Goal: Task Accomplishment & Management: Manage account settings

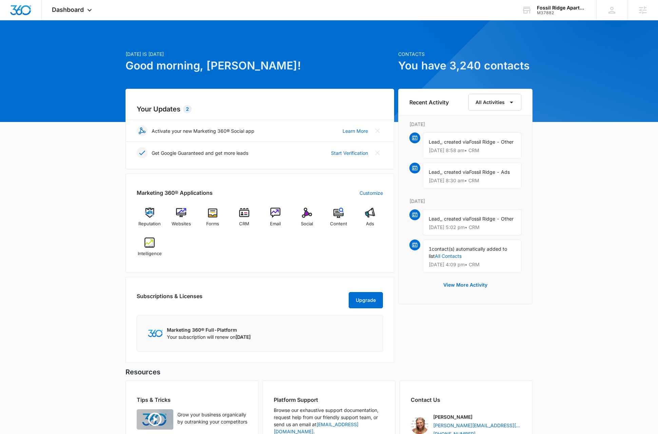
click at [72, 247] on div "Today is Wednesday, August 13th Good morning, Dave! Contacts You have 3,240 con…" at bounding box center [329, 261] width 658 height 464
click at [596, 211] on div "Today is Wednesday, August 13th Good morning, Dave! Contacts You have 3,240 con…" at bounding box center [329, 261] width 658 height 464
click at [559, 11] on div "M37882" at bounding box center [562, 13] width 50 height 5
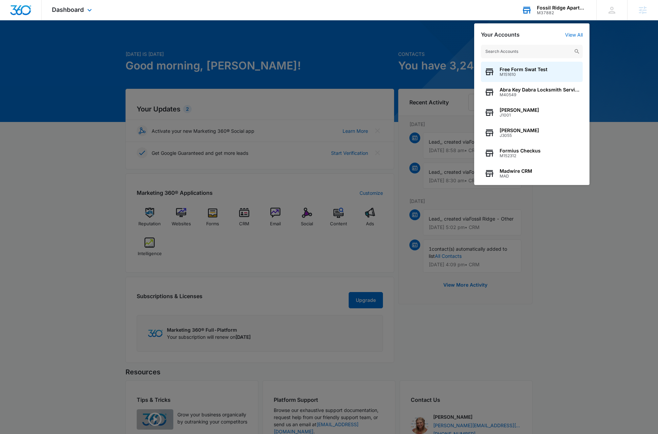
click at [537, 52] on input "text" at bounding box center [532, 52] width 102 height 14
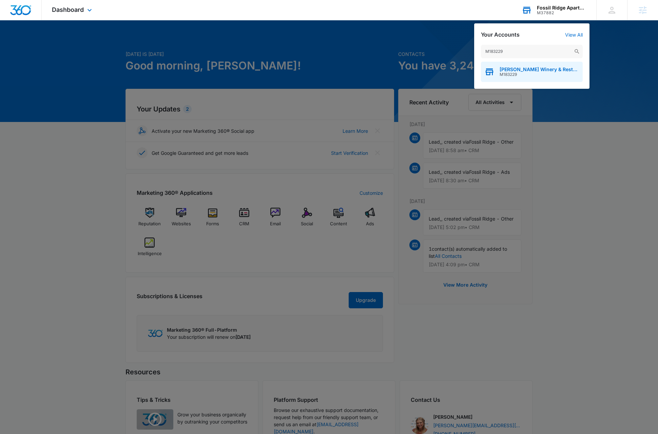
type input "M183229"
click at [532, 74] on span "M183229" at bounding box center [539, 74] width 80 height 5
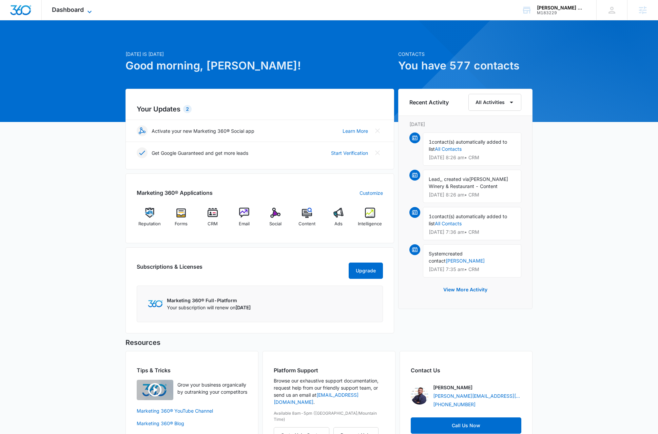
click at [91, 11] on icon at bounding box center [89, 12] width 8 height 8
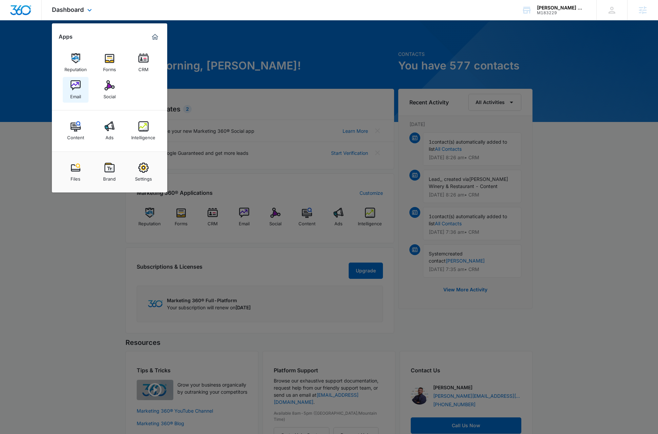
click at [71, 85] on img at bounding box center [76, 85] width 10 height 10
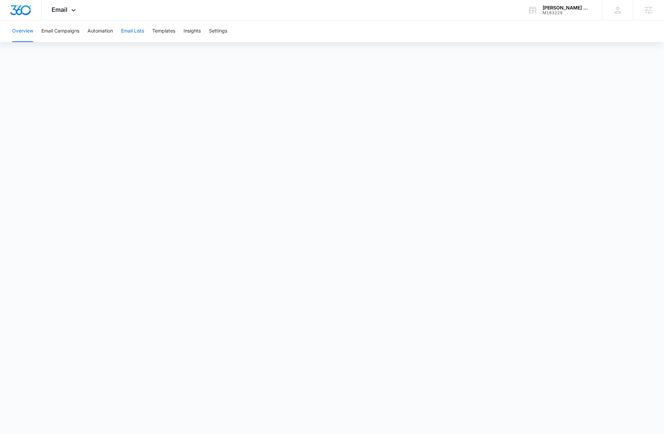
click at [141, 32] on button "Email Lists" at bounding box center [132, 31] width 23 height 22
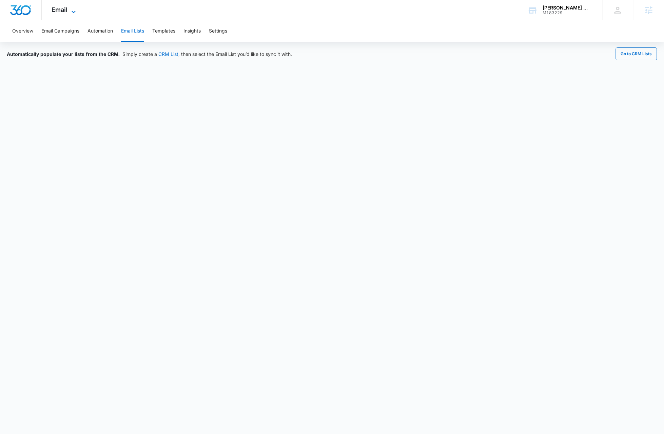
click at [65, 7] on span "Email" at bounding box center [60, 9] width 16 height 7
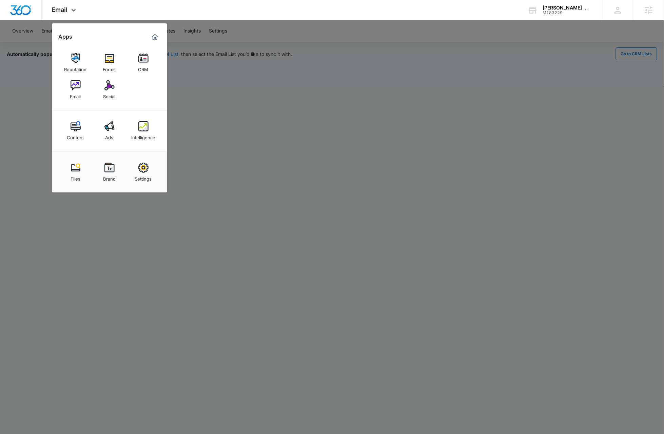
click at [147, 61] on img at bounding box center [143, 58] width 10 height 10
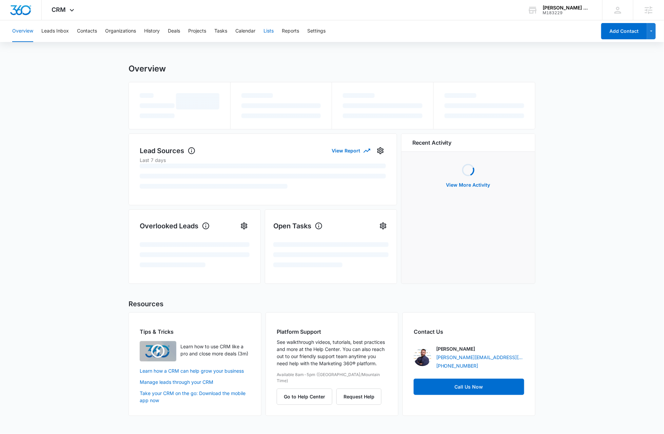
click at [271, 32] on button "Lists" at bounding box center [268, 31] width 10 height 22
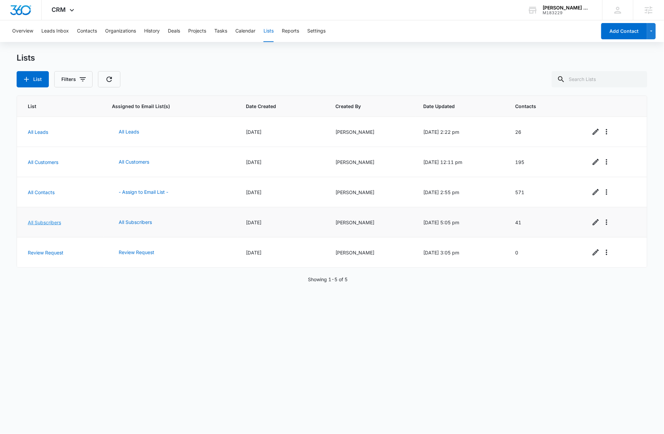
click at [46, 222] on link "All Subscribers" at bounding box center [44, 223] width 33 height 6
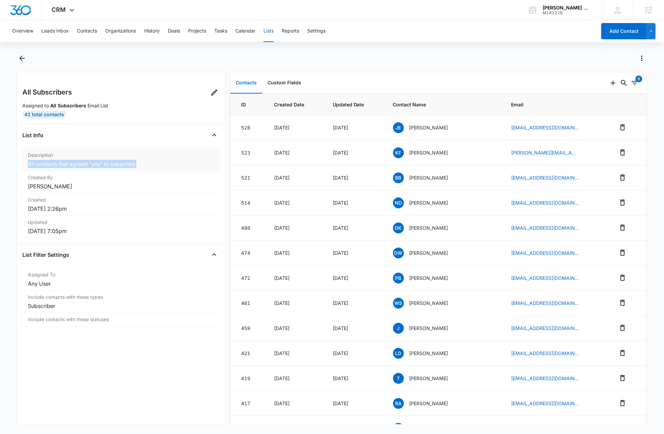
drag, startPoint x: 152, startPoint y: 164, endPoint x: 34, endPoint y: 163, distance: 118.3
click at [26, 162] on div "Description All contacts that agreed "yes" to subscribe." at bounding box center [120, 160] width 197 height 22
copy dd "All contacts that agreed "yes" to subscribe."
click at [210, 94] on icon at bounding box center [214, 92] width 8 height 8
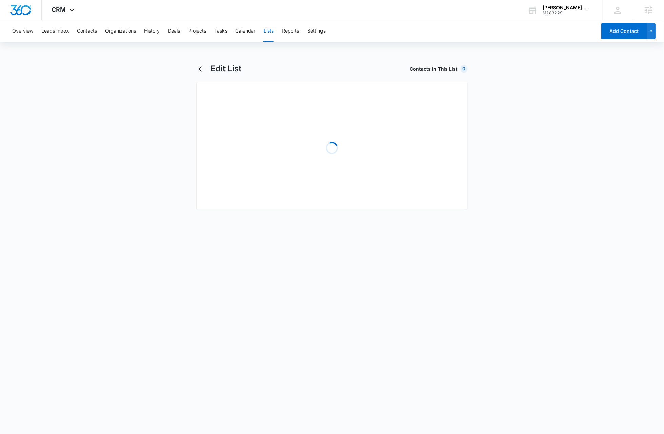
select select "31"
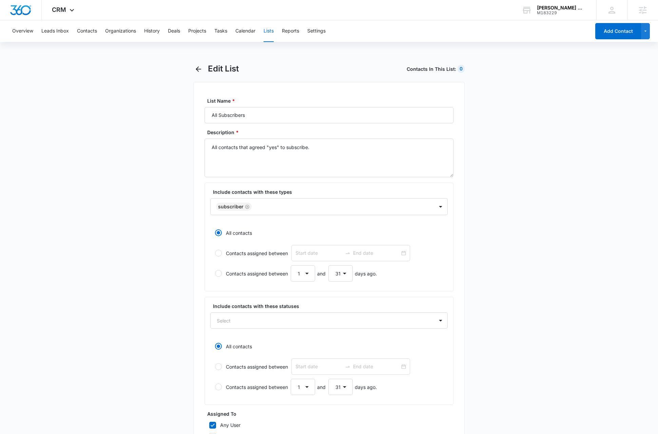
scroll to position [138, 0]
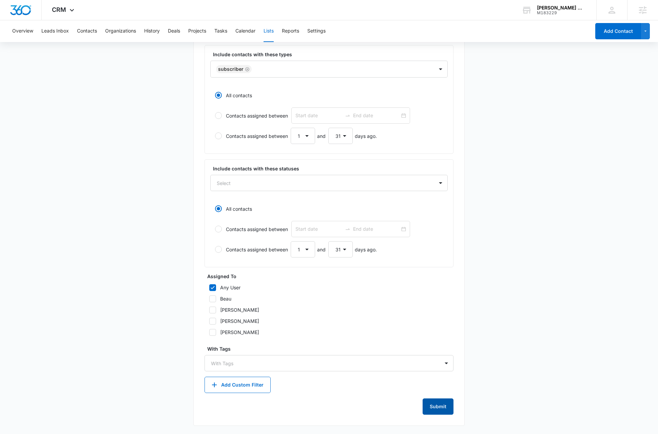
click at [431, 410] on button "Submit" at bounding box center [437, 407] width 31 height 16
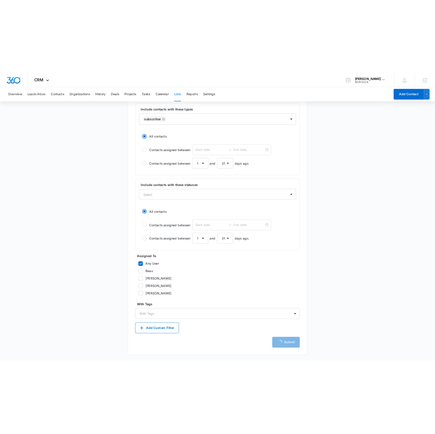
scroll to position [0, 0]
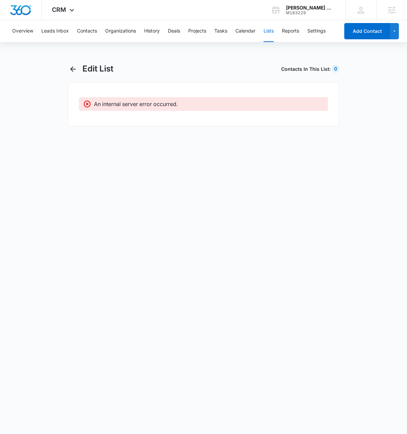
click at [272, 31] on button "Lists" at bounding box center [268, 31] width 10 height 22
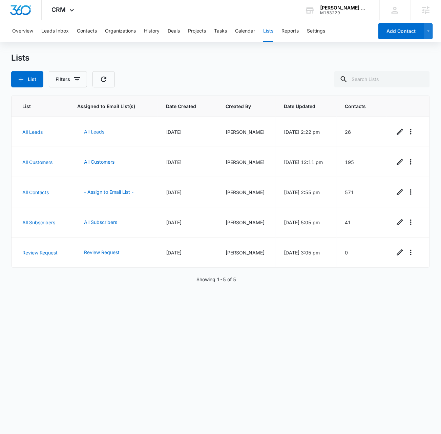
click at [105, 298] on div "List Assigned to Email List(s) Date Created Created By Date Updated Contacts Al…" at bounding box center [220, 260] width 419 height 329
click at [26, 76] on button "List" at bounding box center [27, 79] width 32 height 16
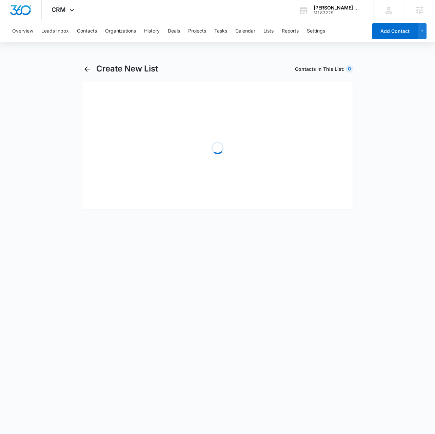
select select "31"
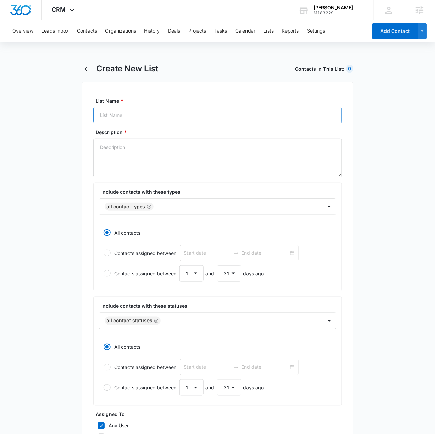
click at [133, 116] on input "List Name *" at bounding box center [217, 115] width 249 height 16
click at [143, 115] on input "All Subscribers" at bounding box center [217, 115] width 249 height 16
type input "All Subscribers (New)"
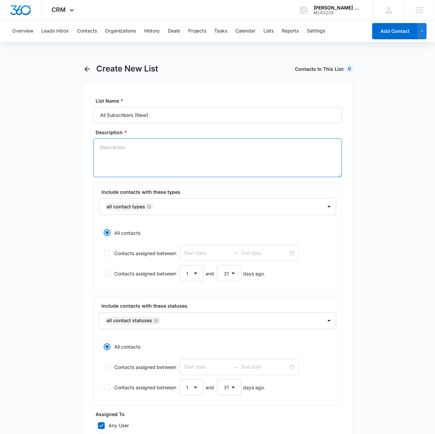
click at [147, 152] on textarea "Description *" at bounding box center [217, 158] width 249 height 39
paste textarea "All contacts that agreed "yes" to subscribe."
drag, startPoint x: 114, startPoint y: 147, endPoint x: 117, endPoint y: 158, distance: 11.4
click at [114, 147] on textarea "New All contacts that agreed "yes" to subscribe." at bounding box center [217, 158] width 249 height 39
click at [149, 207] on icon "Remove All Contact Types" at bounding box center [149, 207] width 4 height 4
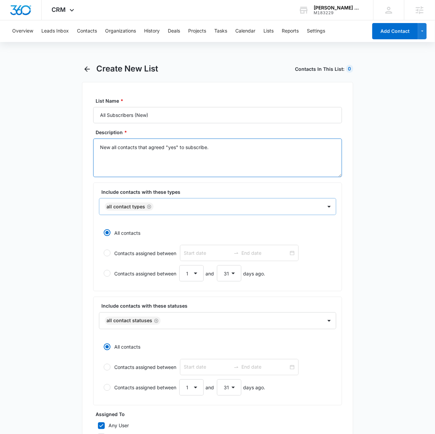
type textarea "New all contacts that agreed "yes" to subscribe."
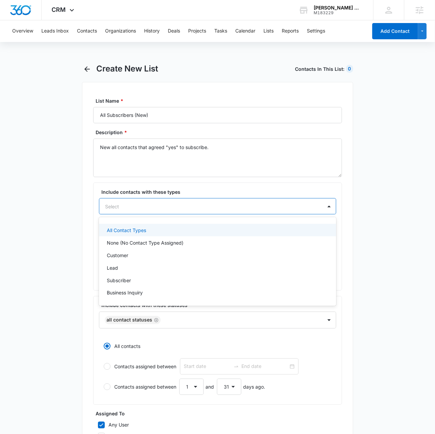
click at [153, 208] on div at bounding box center [209, 206] width 208 height 8
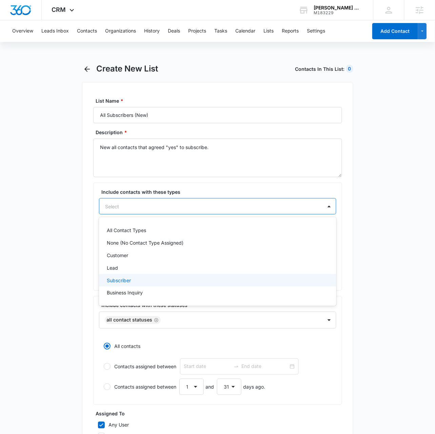
drag, startPoint x: 127, startPoint y: 281, endPoint x: 116, endPoint y: 276, distance: 12.0
click at [127, 281] on p "Subscriber" at bounding box center [119, 280] width 24 height 7
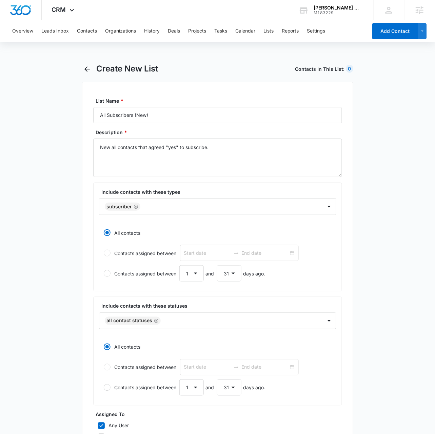
click at [43, 240] on main "Create New List Contacts In This List : 0 List Name * All Subscribers (New) Des…" at bounding box center [217, 318] width 435 height 509
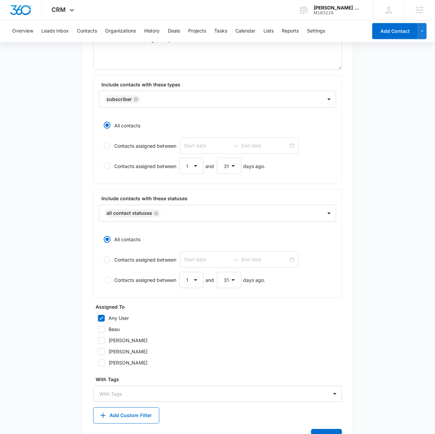
scroll to position [139, 0]
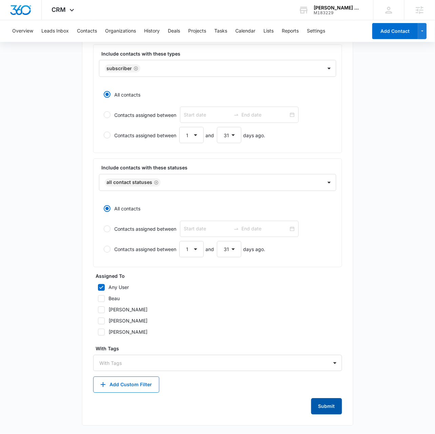
click at [326, 407] on button "Submit" at bounding box center [326, 407] width 31 height 16
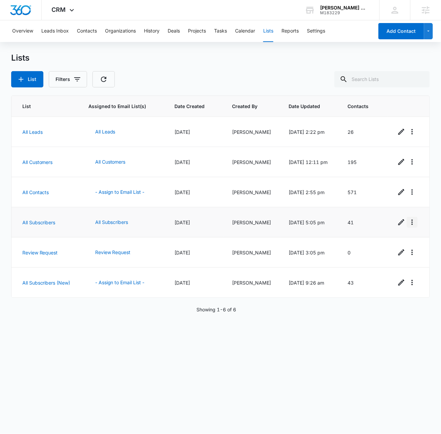
click at [410, 225] on icon "Overflow Menu" at bounding box center [413, 222] width 8 height 8
click at [393, 262] on div "Delete List" at bounding box center [382, 262] width 30 height 5
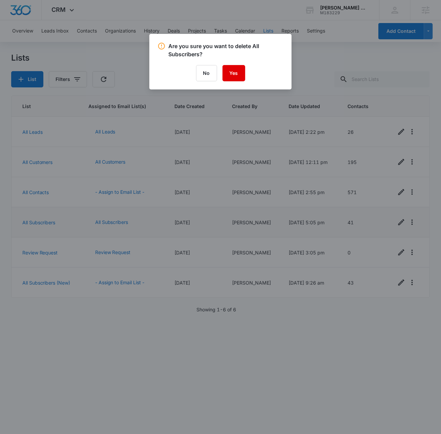
drag, startPoint x: 232, startPoint y: 74, endPoint x: 277, endPoint y: 82, distance: 46.0
click at [232, 74] on button "Yes" at bounding box center [234, 73] width 23 height 16
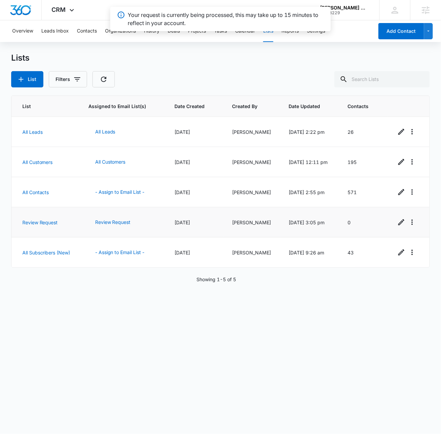
click at [96, 328] on div "List Assigned to Email List(s) Date Created Created By Date Updated Contacts Al…" at bounding box center [220, 260] width 419 height 329
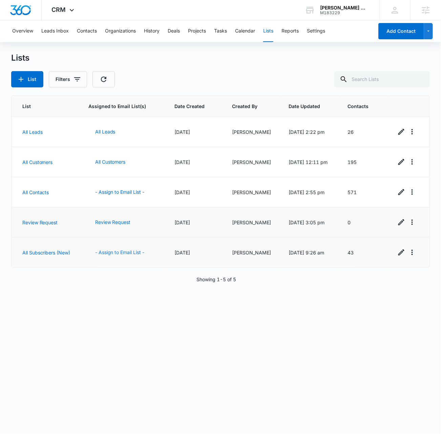
click at [131, 253] on button "- Assign to Email List -" at bounding box center [119, 252] width 63 height 16
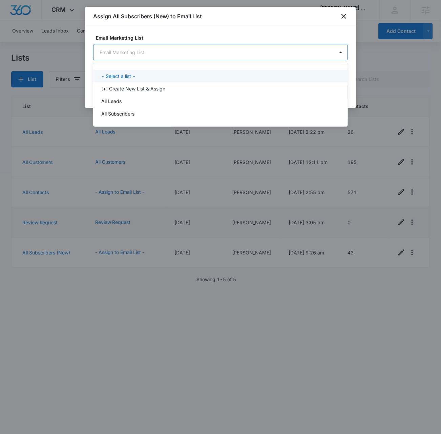
click at [171, 53] on body "CRM Apps Reputation Forms CRM Email Social Content Ads Intelligence Files Brand…" at bounding box center [220, 217] width 441 height 434
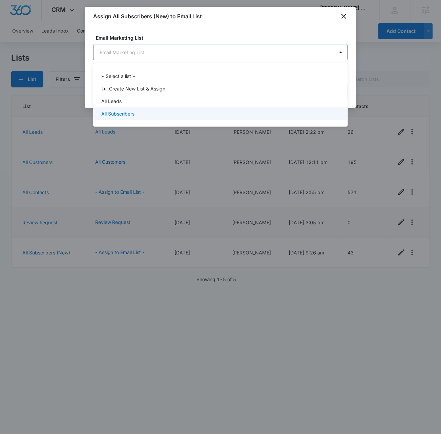
click at [131, 114] on p "All Subscribers" at bounding box center [117, 113] width 33 height 7
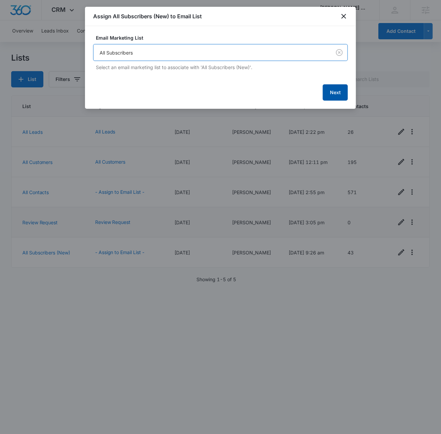
click at [337, 95] on button "Next" at bounding box center [335, 92] width 25 height 16
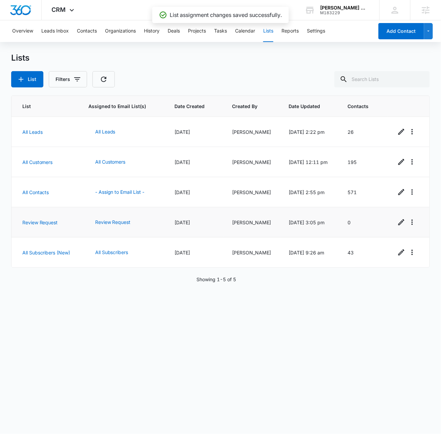
click at [175, 365] on div "List Assigned to Email List(s) Date Created Created By Date Updated Contacts Al…" at bounding box center [220, 260] width 419 height 329
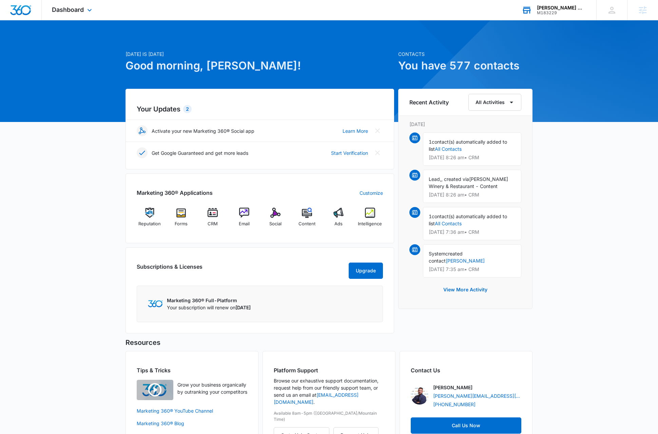
drag, startPoint x: 578, startPoint y: 7, endPoint x: 562, endPoint y: 33, distance: 30.5
click at [578, 7] on div "Raven's Glenn Winery & Restaurant" at bounding box center [562, 7] width 50 height 5
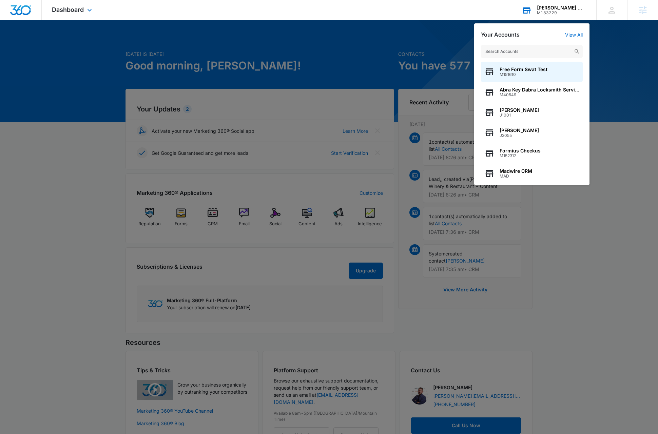
click at [536, 51] on input "text" at bounding box center [532, 52] width 102 height 14
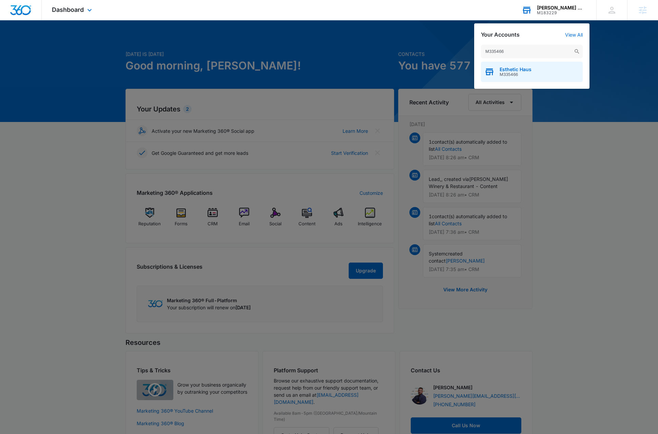
type input "M335466"
click at [527, 70] on span "Esthetic Haus" at bounding box center [515, 69] width 32 height 5
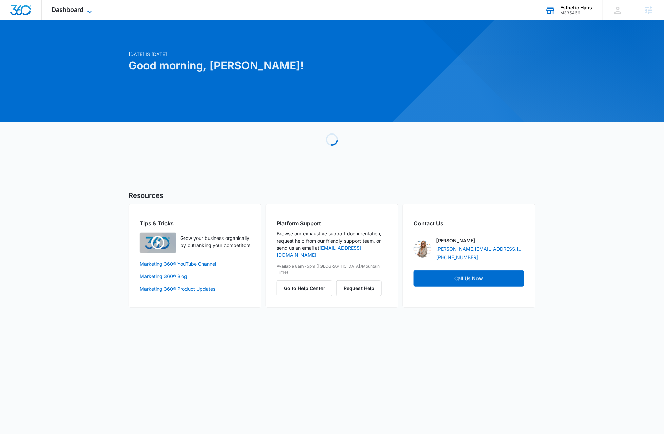
click at [90, 9] on icon at bounding box center [89, 12] width 8 height 8
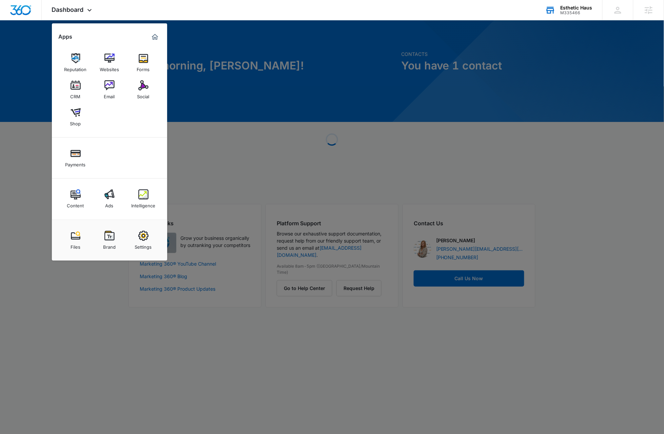
drag, startPoint x: 143, startPoint y: 237, endPoint x: 138, endPoint y: 231, distance: 7.7
click at [143, 237] on img at bounding box center [143, 236] width 10 height 10
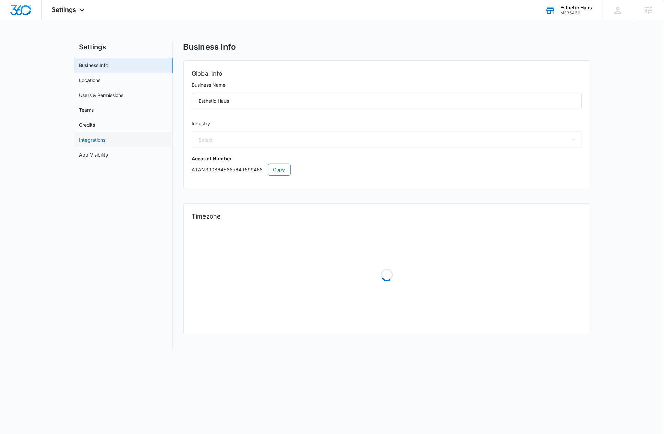
select select "22"
select select "US"
select select "America/Chicago"
click at [96, 80] on link "Locations" at bounding box center [89, 80] width 21 height 7
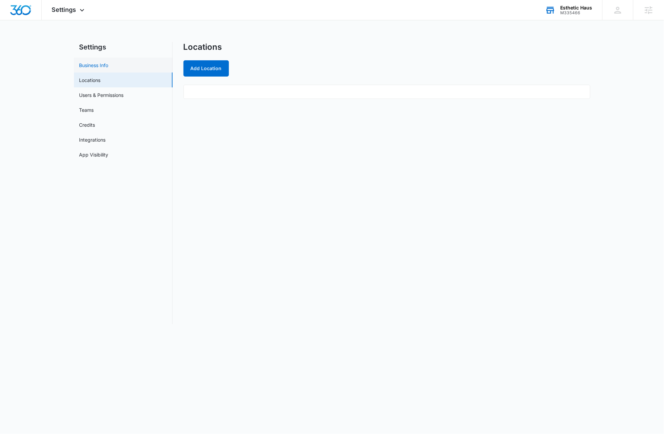
click at [102, 65] on link "Business Info" at bounding box center [93, 65] width 29 height 7
select select "22"
select select "US"
select select "America/Chicago"
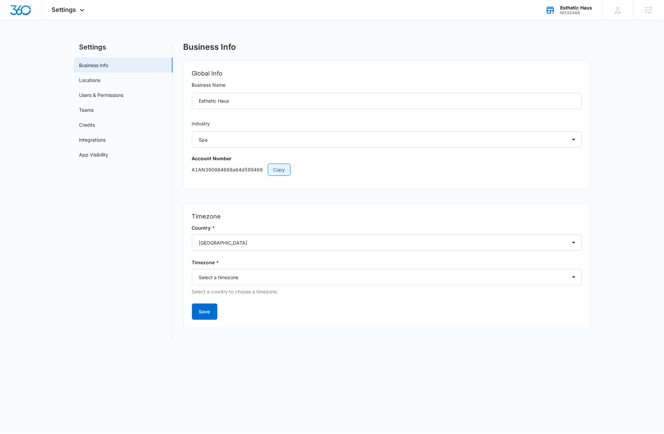
click at [282, 170] on span "Copy" at bounding box center [279, 169] width 12 height 7
click at [277, 169] on span "Copy" at bounding box center [279, 169] width 12 height 7
click at [103, 92] on link "Users & Permissions" at bounding box center [101, 95] width 44 height 7
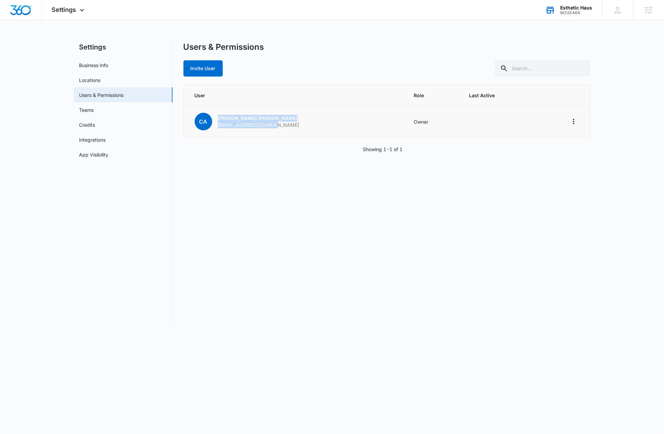
drag, startPoint x: 278, startPoint y: 126, endPoint x: 219, endPoint y: 118, distance: 59.8
click at [216, 119] on td "CA Courtney Allen info@esthetichaus.com" at bounding box center [295, 122] width 222 height 32
copy div "Courtney Allen info@esthetichaus.com"
click at [153, 250] on nav "Settings Business Info Locations Users & Permissions Teams Credits Integrations…" at bounding box center [123, 183] width 99 height 282
click at [84, 80] on link "Locations" at bounding box center [89, 80] width 21 height 7
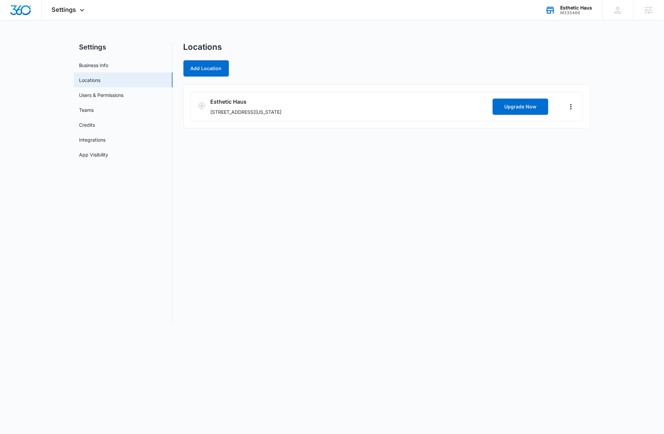
click at [576, 11] on div "M335466" at bounding box center [576, 13] width 32 height 5
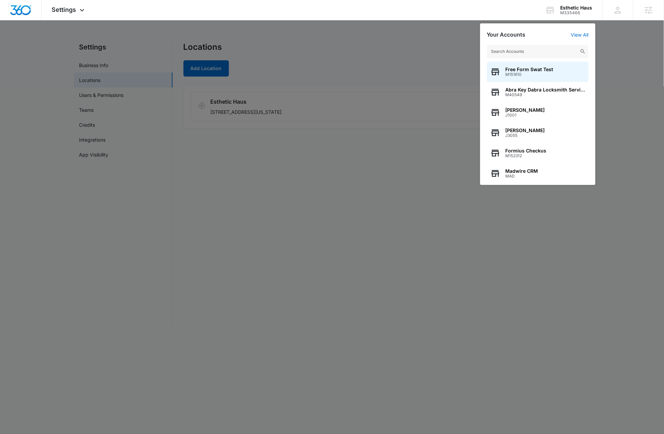
click at [546, 54] on input "text" at bounding box center [538, 52] width 102 height 14
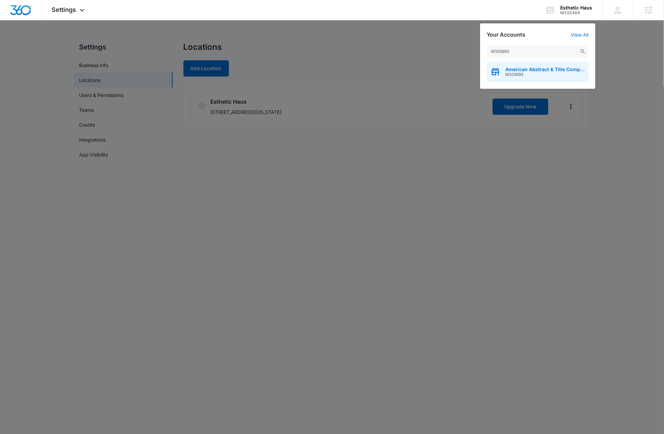
type input "M333693"
click at [542, 72] on span "M333693" at bounding box center [546, 74] width 80 height 5
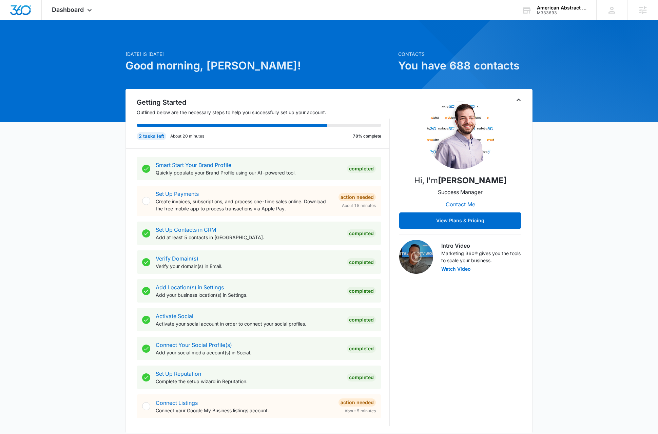
click at [601, 193] on div "Today is Wednesday, August 13th Good morning, Dave! Contacts You have 688 conta…" at bounding box center [329, 395] width 658 height 732
click at [88, 12] on icon at bounding box center [89, 12] width 8 height 8
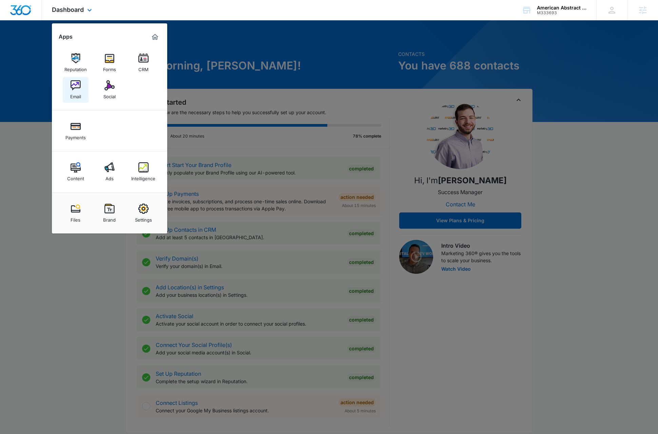
click at [72, 89] on img at bounding box center [76, 85] width 10 height 10
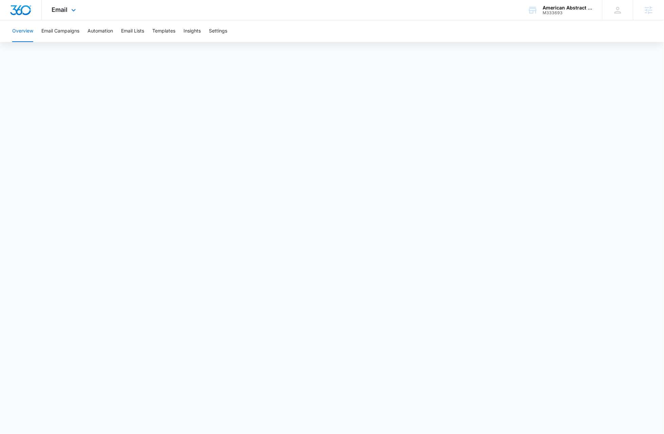
click at [23, 12] on img "Dashboard" at bounding box center [21, 10] width 22 height 10
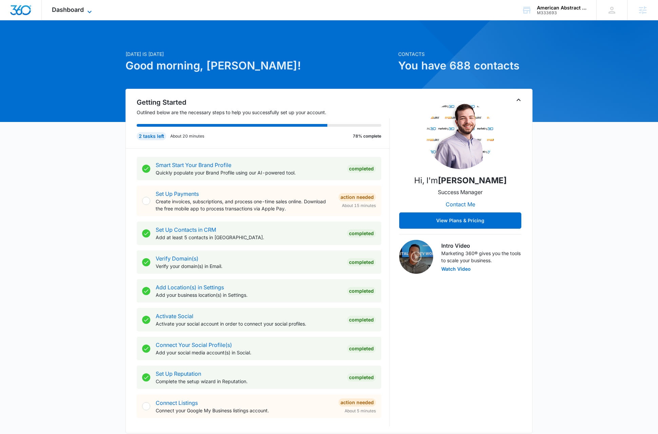
click at [90, 13] on icon at bounding box center [89, 12] width 8 height 8
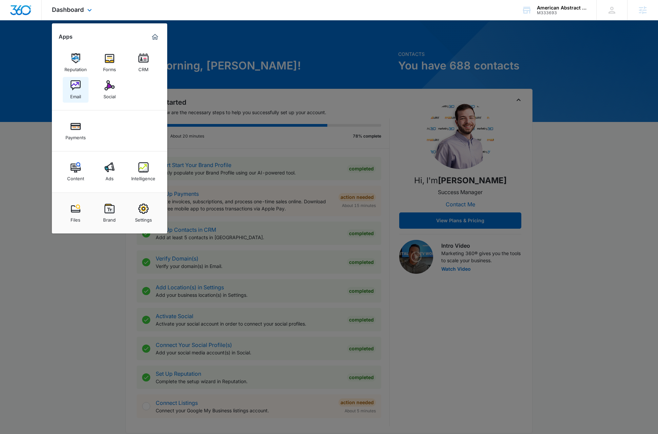
click at [78, 89] on img at bounding box center [76, 85] width 10 height 10
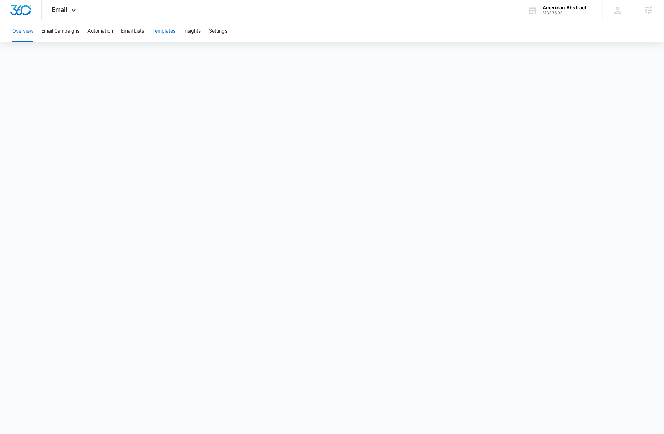
click at [168, 31] on button "Templates" at bounding box center [163, 31] width 23 height 22
click at [67, 30] on button "Email Campaigns" at bounding box center [60, 31] width 38 height 22
click at [164, 31] on button "Templates" at bounding box center [163, 31] width 23 height 22
click at [27, 15] on img "Dashboard" at bounding box center [21, 10] width 22 height 10
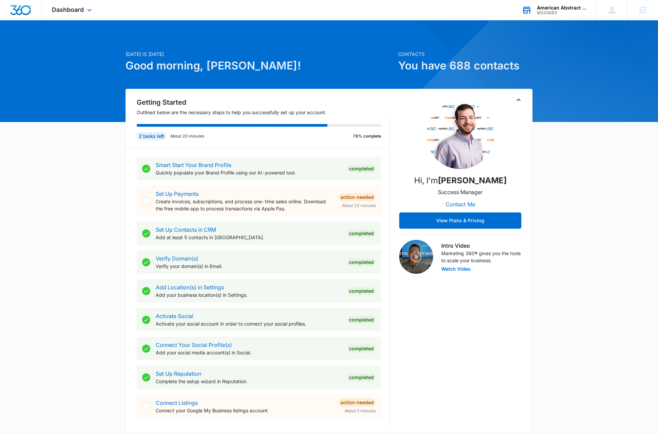
drag, startPoint x: 564, startPoint y: 7, endPoint x: 548, endPoint y: 32, distance: 29.4
click at [564, 7] on div "American Abstract & Title Company" at bounding box center [562, 7] width 50 height 5
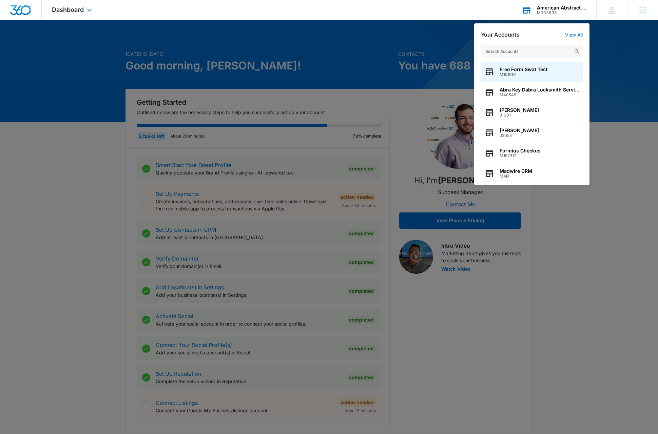
click at [532, 50] on input "text" at bounding box center [532, 52] width 102 height 14
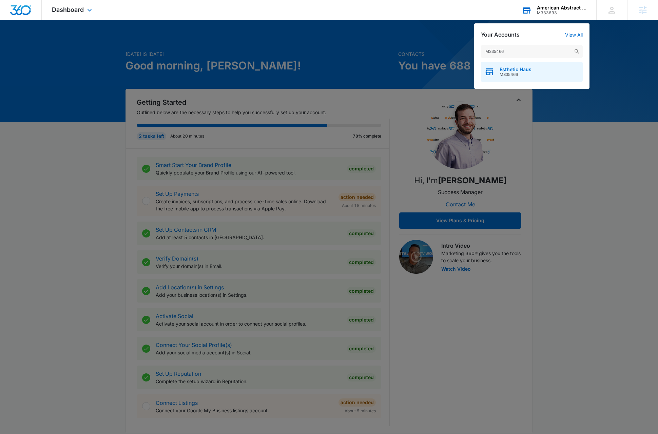
type input "M335466"
click at [525, 75] on span "M335466" at bounding box center [515, 74] width 32 height 5
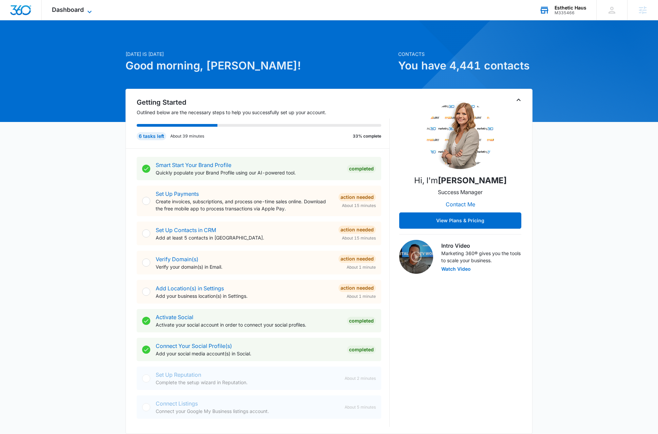
click at [90, 11] on icon at bounding box center [89, 12] width 8 height 8
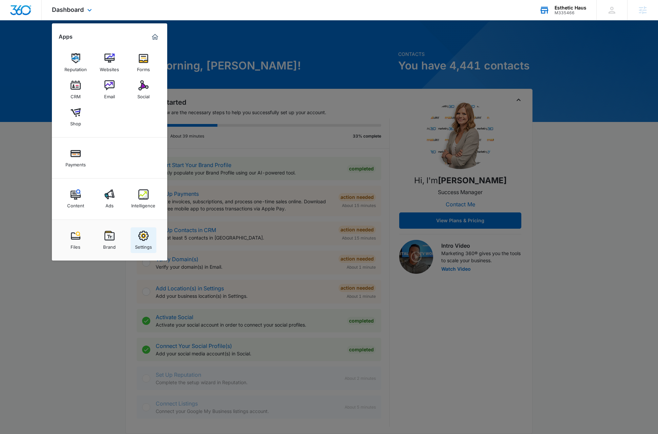
click at [151, 241] on div "Settings" at bounding box center [143, 245] width 17 height 9
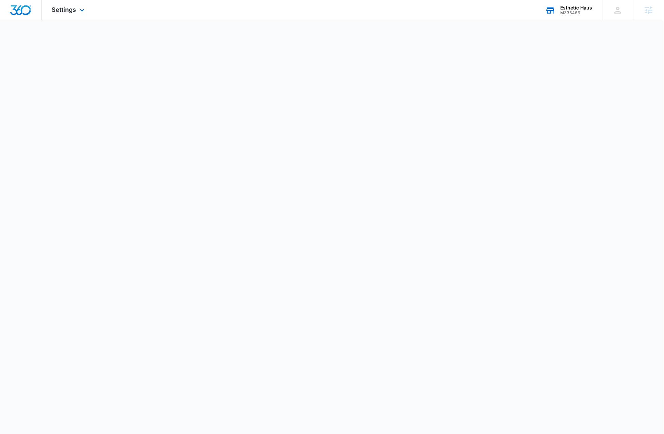
select select "22"
select select "US"
select select "America/Chicago"
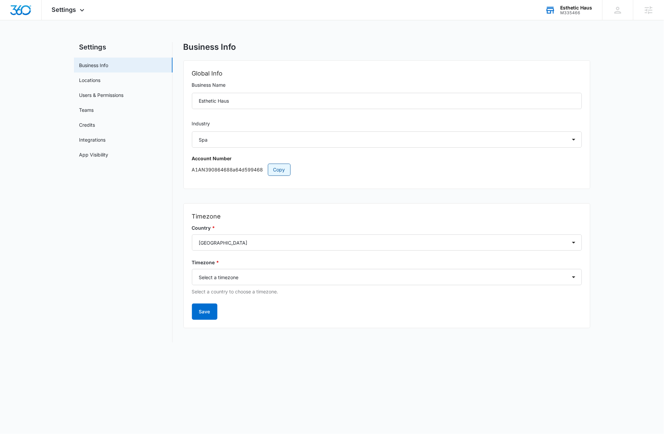
click at [281, 170] on span "Copy" at bounding box center [279, 169] width 12 height 7
click at [626, 84] on main "Settings Business Info Locations Users & Permissions Teams Credits Integrations…" at bounding box center [332, 196] width 664 height 309
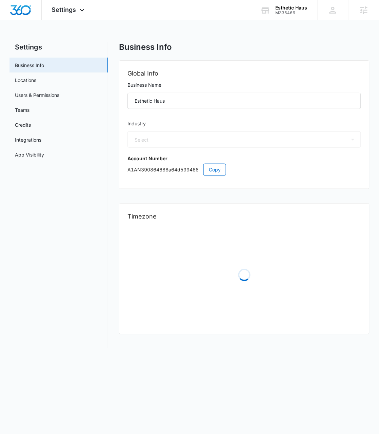
select select "22"
select select "US"
select select "America/Chicago"
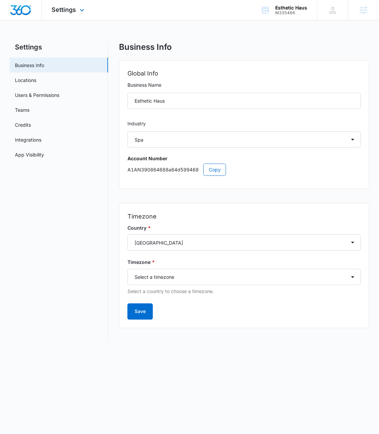
click at [28, 12] on img "Dashboard" at bounding box center [21, 10] width 22 height 10
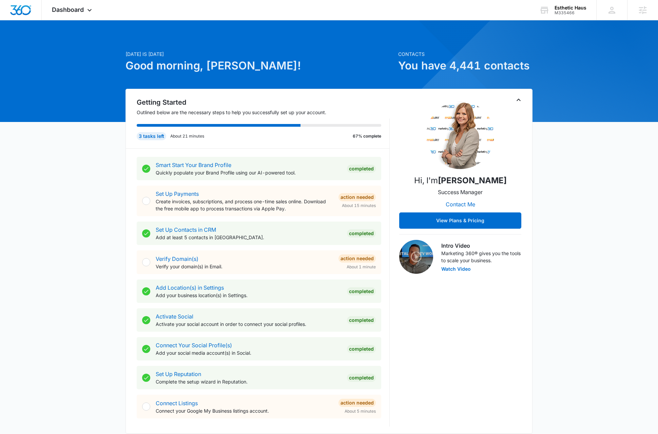
drag, startPoint x: 518, startPoint y: 100, endPoint x: 514, endPoint y: 102, distance: 4.4
click at [379, 100] on icon "Toggle Collapse" at bounding box center [518, 100] width 8 height 8
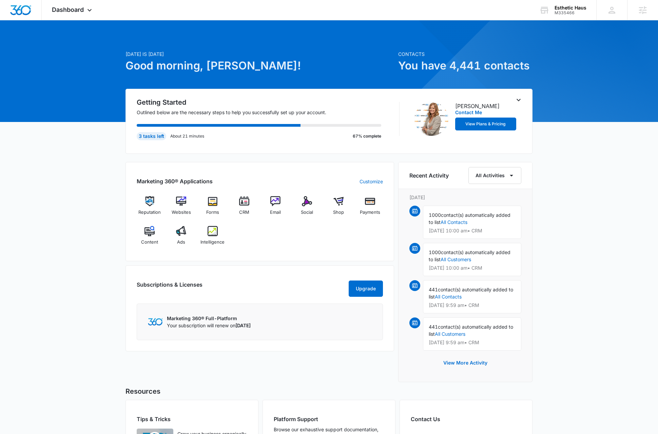
click at [78, 277] on div "Today is Wednesday, August 13th Good morning, Dave! Contacts You have 4,441 con…" at bounding box center [329, 270] width 658 height 483
click at [160, 199] on div "Reputation" at bounding box center [150, 208] width 26 height 24
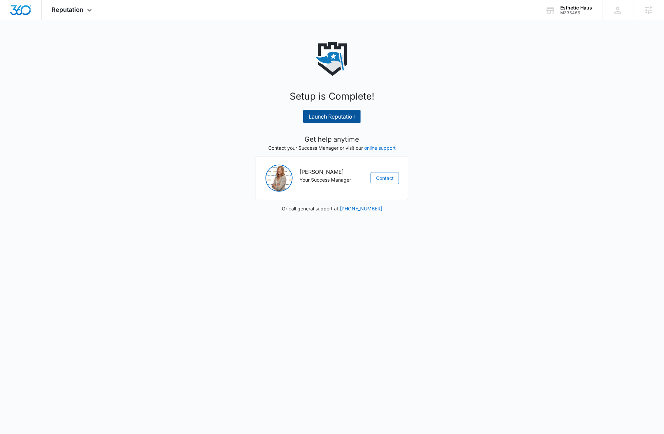
click at [336, 114] on link "Launch Reputation" at bounding box center [332, 117] width 58 height 14
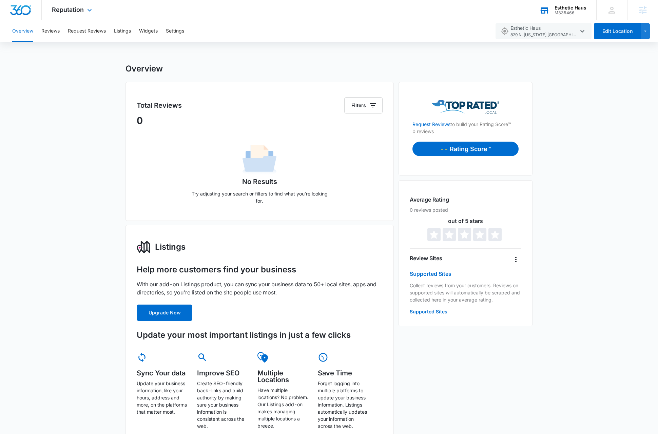
click at [568, 9] on div "Esthetic Haus" at bounding box center [570, 7] width 32 height 5
click at [571, 9] on div "Esthetic Haus" at bounding box center [570, 7] width 32 height 5
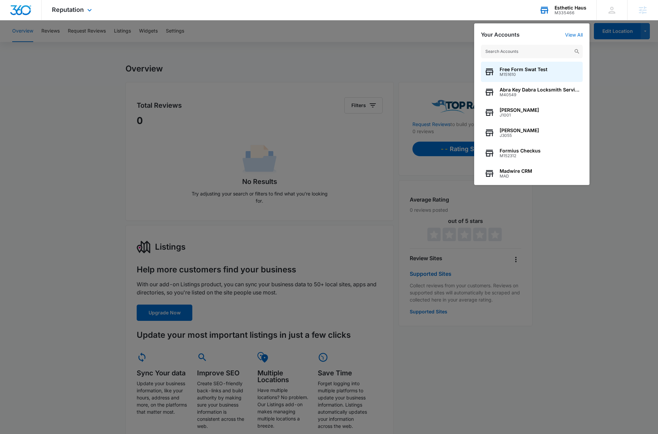
click at [526, 51] on input "text" at bounding box center [532, 52] width 102 height 14
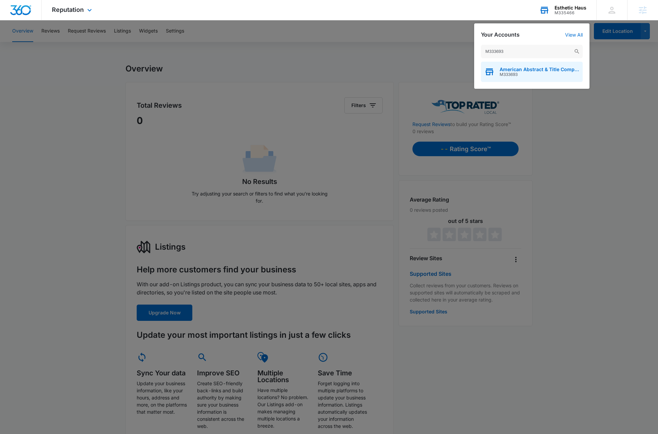
type input "M333693"
click at [547, 76] on span "M333693" at bounding box center [539, 74] width 80 height 5
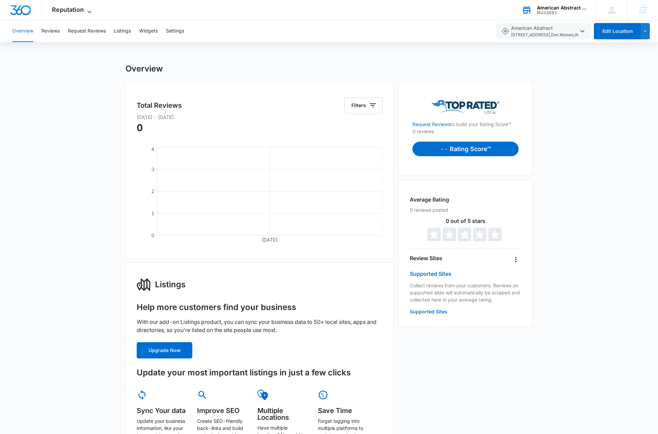
click at [86, 9] on icon at bounding box center [89, 12] width 8 height 8
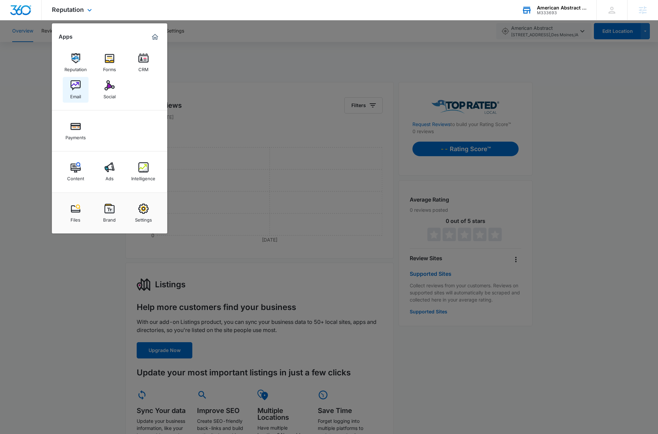
click at [76, 87] on img at bounding box center [76, 85] width 10 height 10
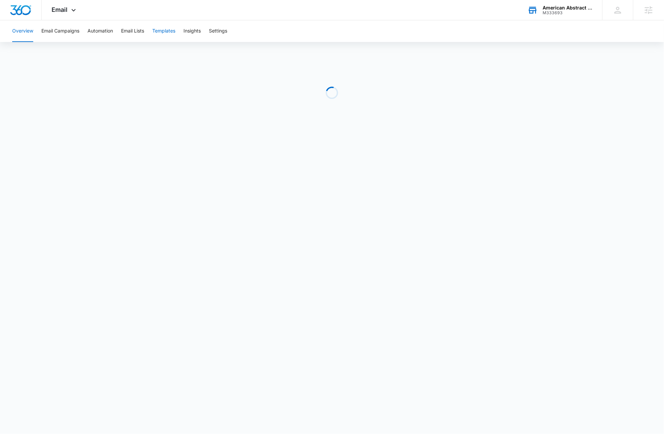
click at [163, 31] on button "Templates" at bounding box center [163, 31] width 23 height 22
click at [24, 11] on img "Dashboard" at bounding box center [21, 10] width 22 height 10
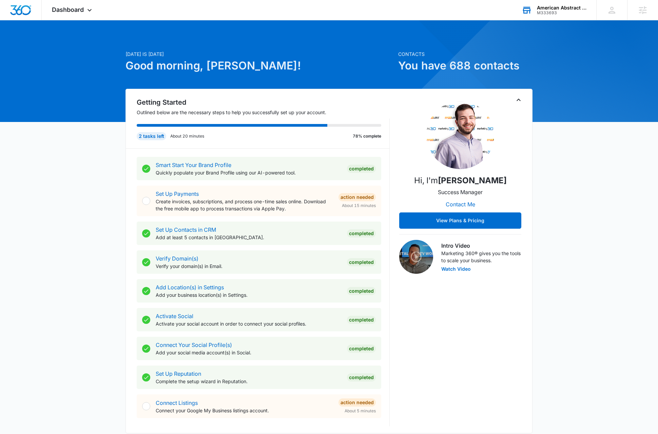
click at [518, 98] on icon "Toggle Collapse" at bounding box center [518, 100] width 8 height 8
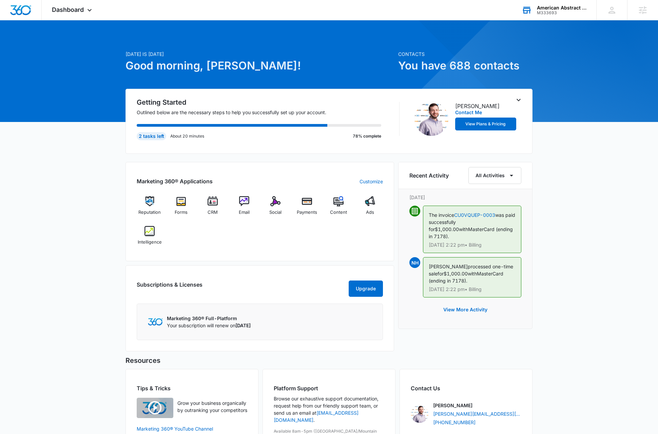
click at [56, 323] on div "[DATE] is [DATE] Good morning, [PERSON_NAME]! Contacts You have 688 contacts Ge…" at bounding box center [329, 255] width 658 height 452
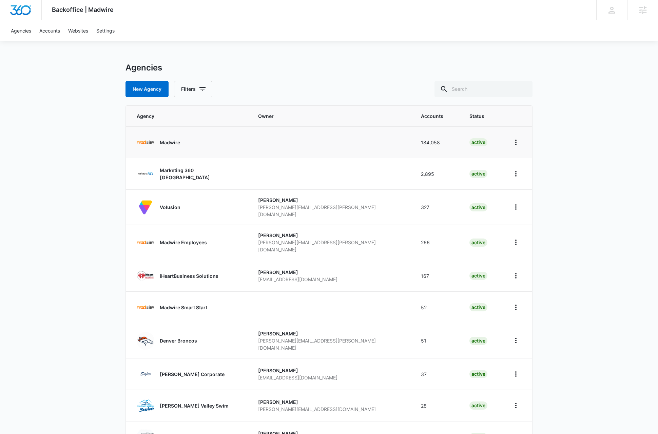
click at [171, 144] on p "Madwire" at bounding box center [170, 142] width 20 height 7
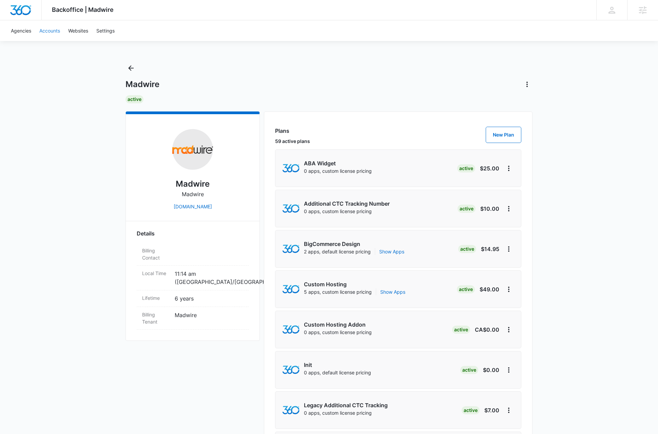
click at [53, 28] on link "Accounts" at bounding box center [49, 30] width 29 height 21
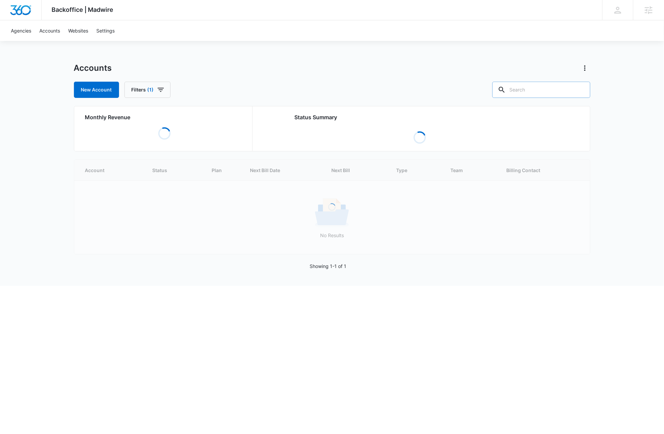
click at [550, 90] on input "text" at bounding box center [541, 90] width 98 height 16
paste input "M12466"
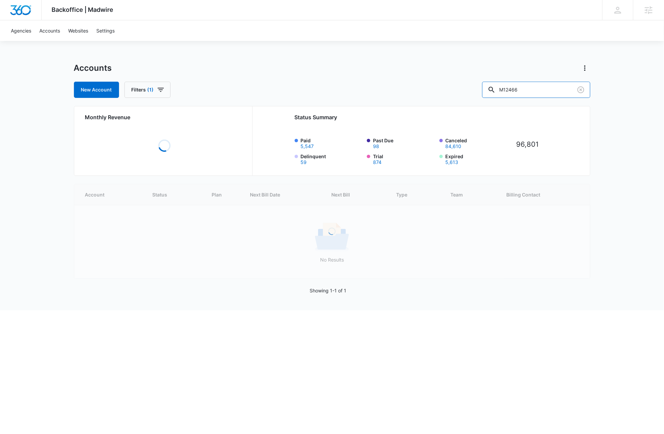
type input "M12466"
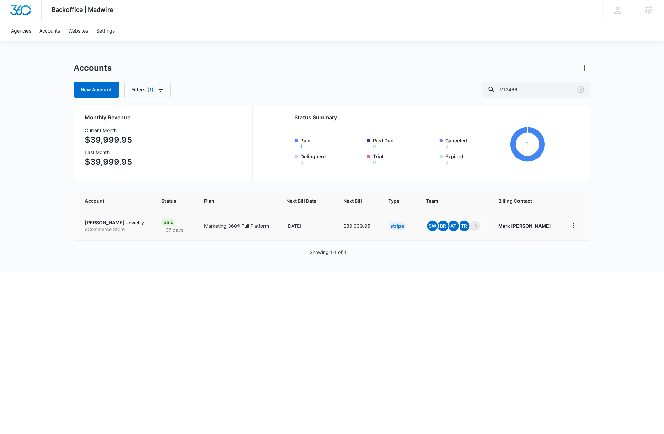
click at [98, 223] on p "[PERSON_NAME] Jewelry" at bounding box center [115, 222] width 60 height 7
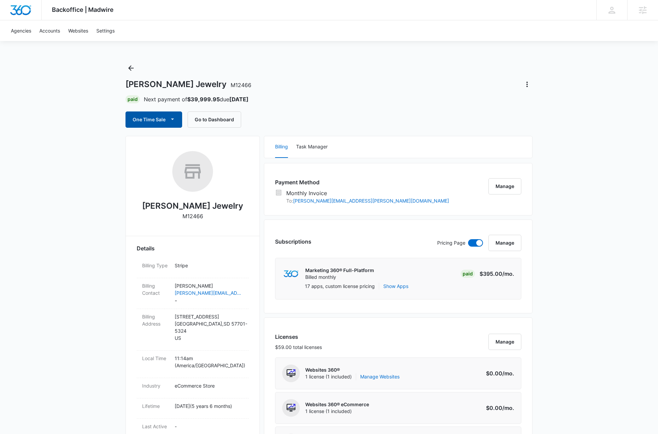
click at [139, 118] on button "One Time Sale" at bounding box center [153, 120] width 57 height 16
click at [174, 120] on icon "button" at bounding box center [172, 119] width 7 height 7
click at [170, 142] on div "Run One-Time Payment" at bounding box center [173, 142] width 78 height 7
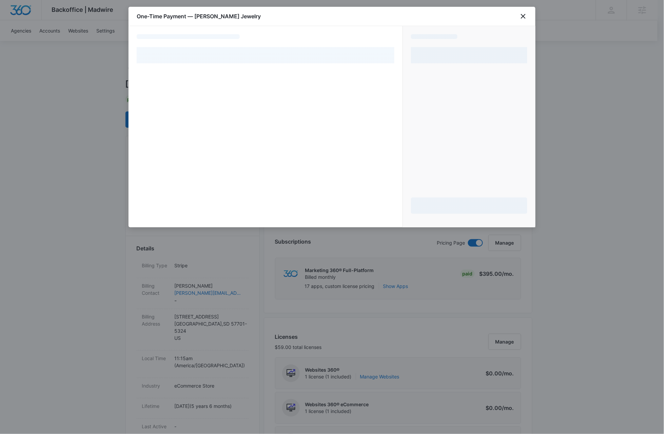
select select "MANUAL_INVOICE"
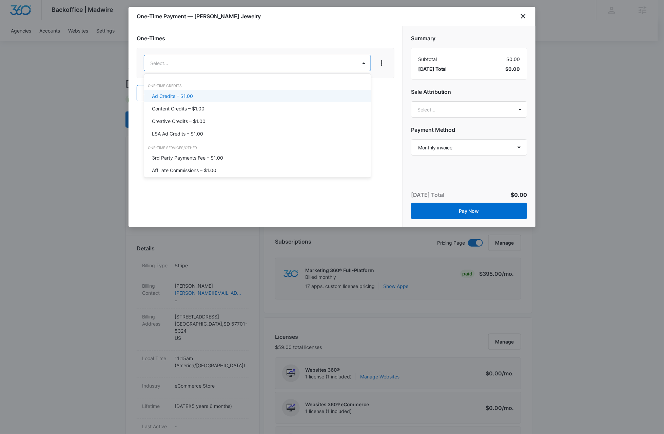
click at [177, 93] on p "Ad Credits – $1.00" at bounding box center [172, 96] width 41 height 7
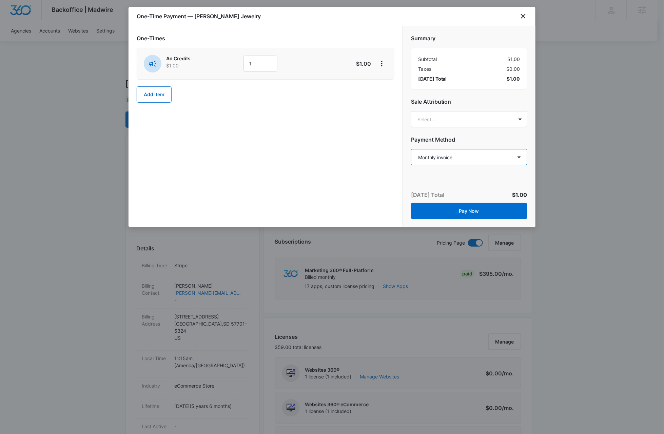
click at [423, 156] on select "Select a payment method Visa ending in 7307 Visa ending in [DATE] Visa ending i…" at bounding box center [469, 157] width 116 height 16
click at [526, 16] on icon "close" at bounding box center [523, 16] width 8 height 8
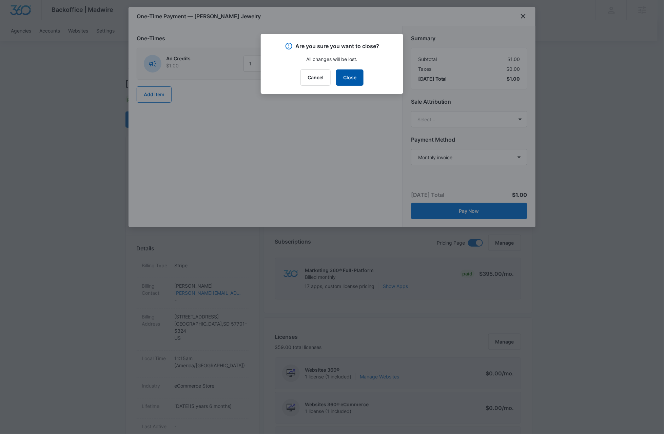
click at [348, 75] on button "Close" at bounding box center [349, 78] width 27 height 16
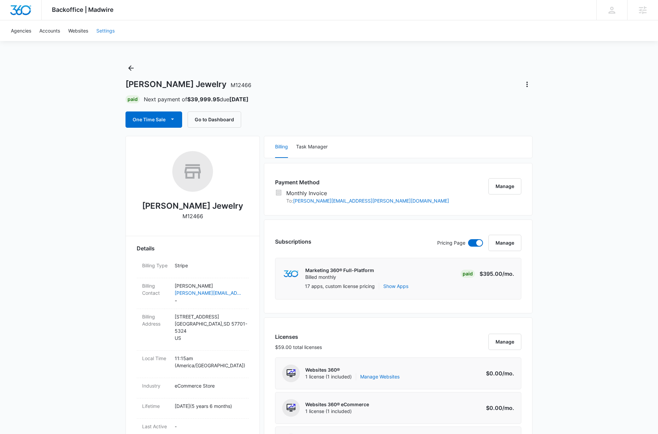
click at [105, 29] on link "Settings" at bounding box center [105, 30] width 26 height 21
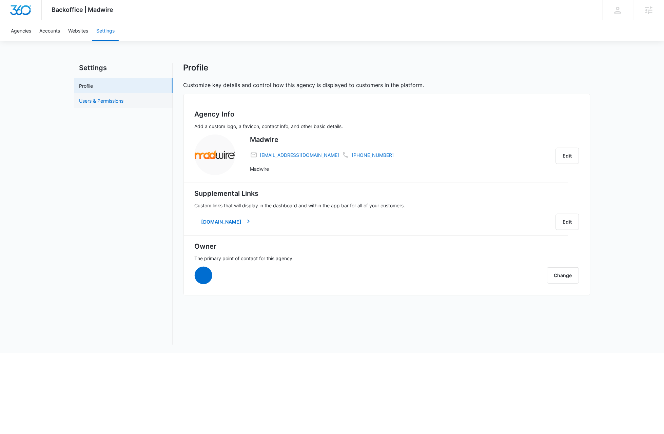
click at [102, 99] on link "Users & Permissions" at bounding box center [101, 100] width 44 height 7
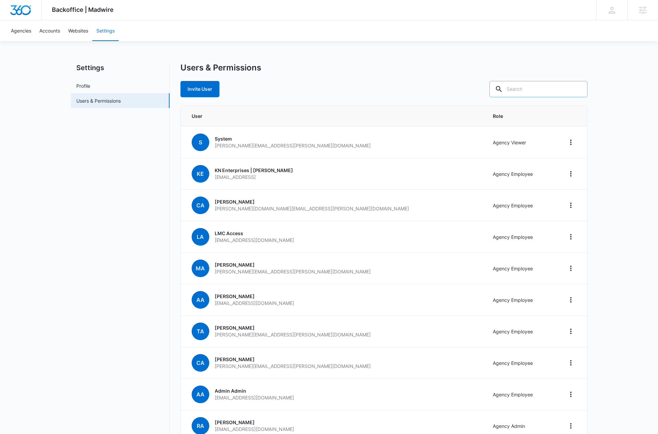
click at [551, 90] on input "text" at bounding box center [538, 89] width 98 height 16
type input "[PERSON_NAME]"
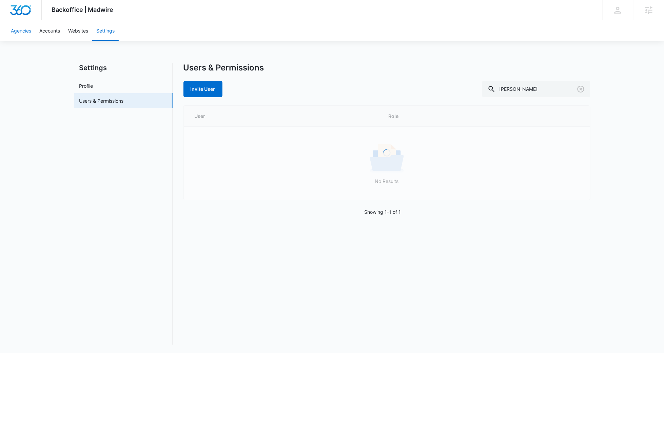
click at [22, 32] on link "Agencies" at bounding box center [21, 30] width 28 height 21
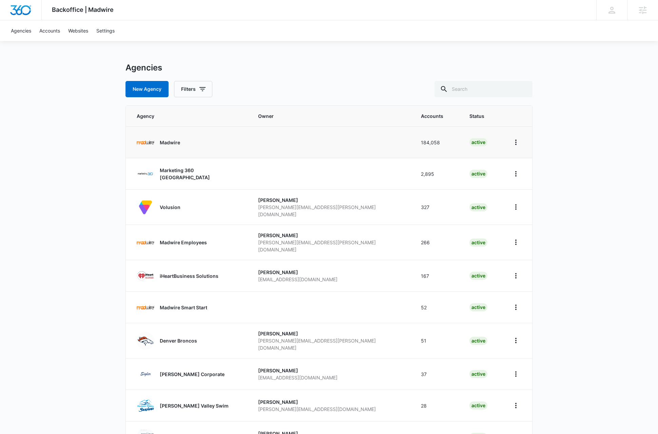
click at [172, 143] on p "Madwire" at bounding box center [170, 142] width 20 height 7
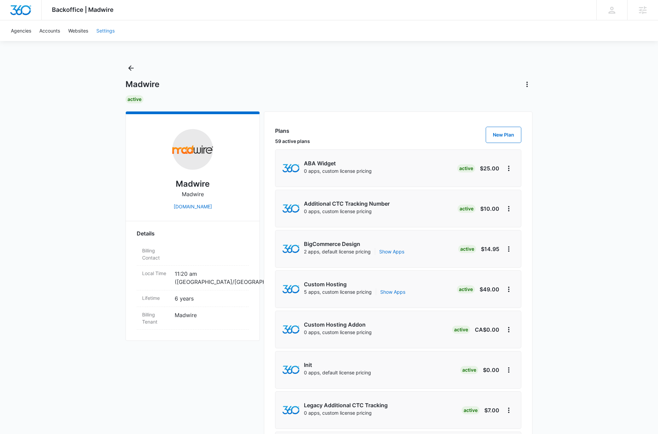
click at [109, 31] on link "Settings" at bounding box center [105, 30] width 26 height 21
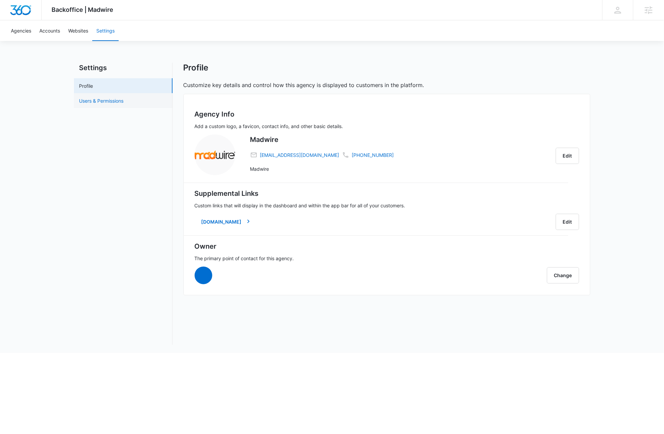
click at [109, 98] on link "Users & Permissions" at bounding box center [101, 100] width 44 height 7
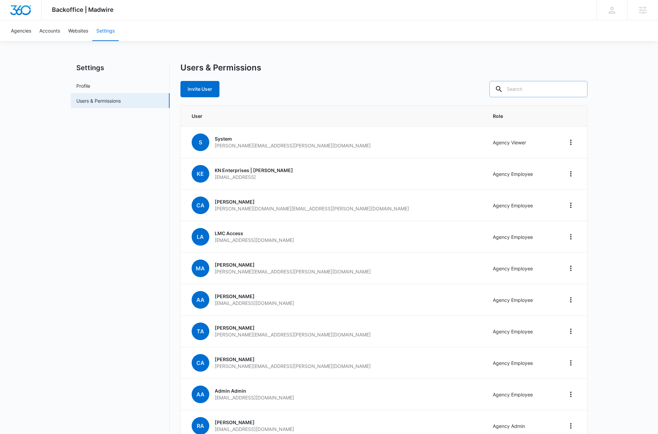
click at [553, 90] on input "text" at bounding box center [538, 89] width 98 height 16
type input "[PERSON_NAME]"
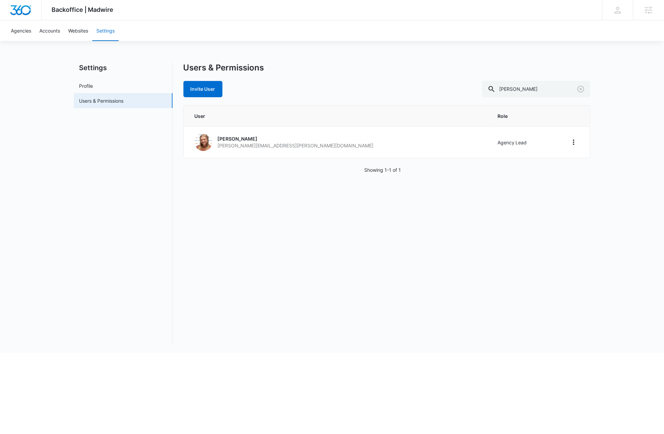
click at [301, 288] on div "Users & Permissions Invite User [PERSON_NAME] User Role [PERSON_NAME] [PERSON_N…" at bounding box center [386, 204] width 407 height 282
click at [574, 144] on icon "Home" at bounding box center [574, 142] width 8 height 8
click at [368, 251] on div "Users & Permissions Invite User [PERSON_NAME] User Role [PERSON_NAME] [PERSON_N…" at bounding box center [386, 204] width 407 height 282
click at [237, 138] on p "[PERSON_NAME]" at bounding box center [296, 139] width 156 height 7
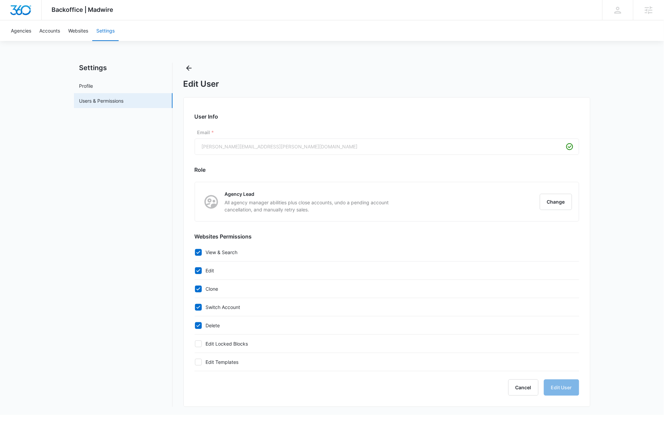
checkbox input "true"
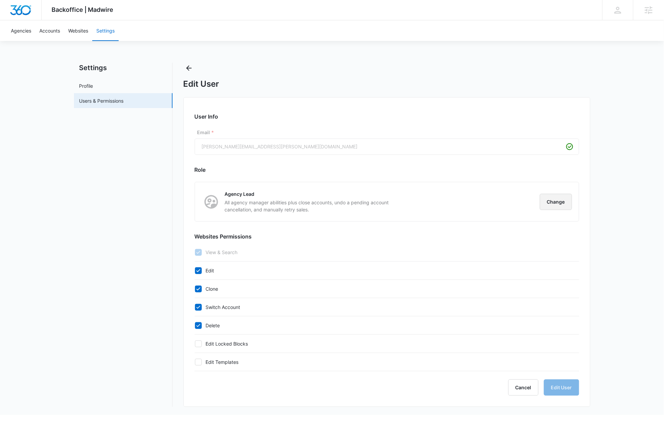
click at [555, 201] on button "Change" at bounding box center [556, 202] width 32 height 16
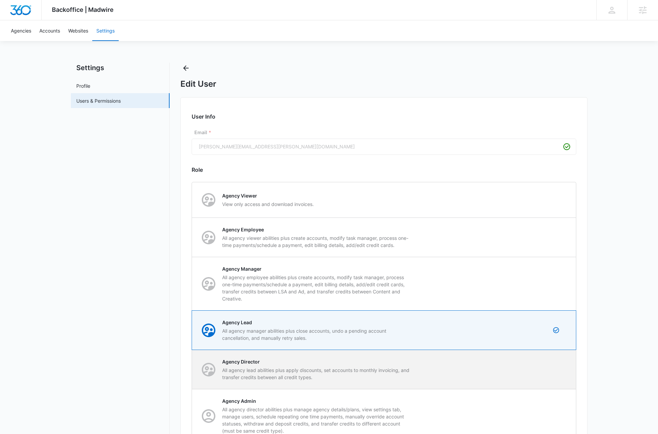
click at [565, 372] on div "Agency Director All agency lead abilities plus apply discounts, set accounts to…" at bounding box center [383, 369] width 383 height 39
click at [192, 370] on input "Agency Director All agency lead abilities plus apply discounts, set accounts to…" at bounding box center [192, 370] width 0 height 0
radio input "false"
radio input "true"
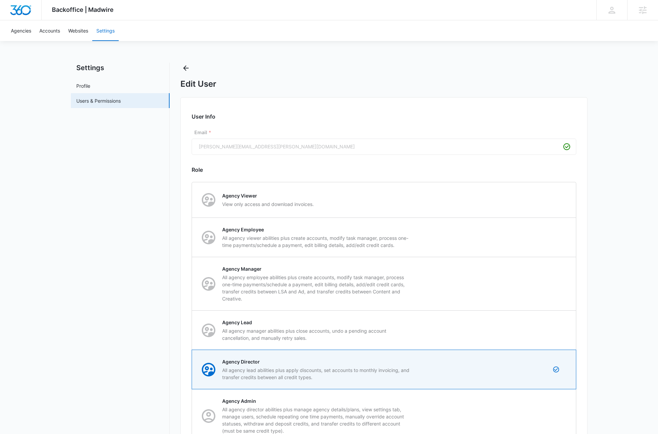
checkbox input "true"
click at [614, 336] on div "Backoffice | Madwire Apps Settings DB [PERSON_NAME] [PERSON_NAME][EMAIL_ADDRESS…" at bounding box center [329, 318] width 658 height 637
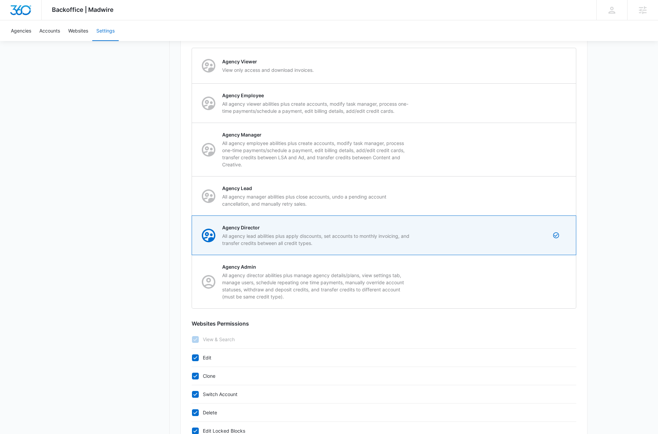
scroll to position [203, 0]
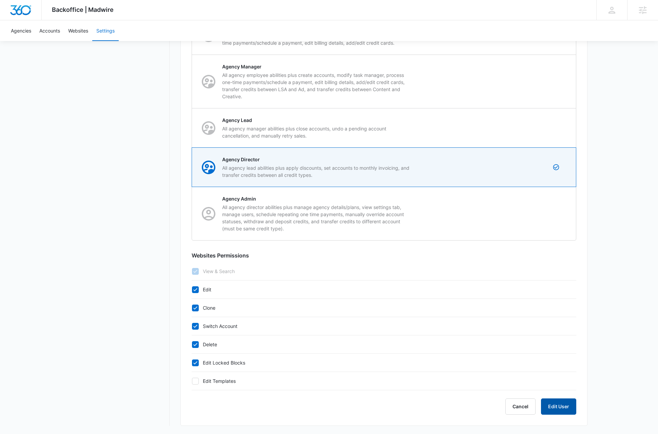
click at [557, 407] on button "Edit User" at bounding box center [558, 407] width 35 height 16
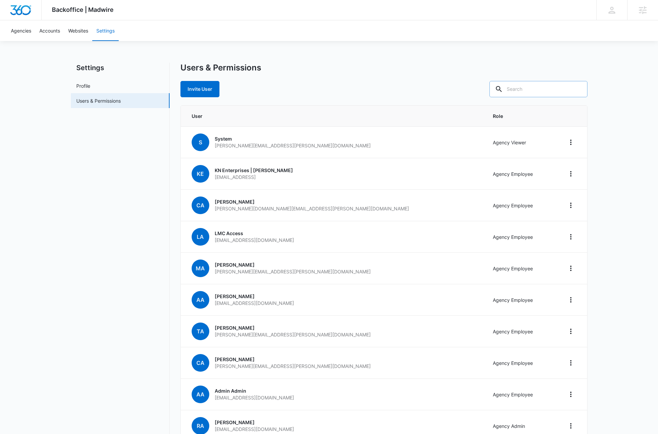
click at [551, 90] on input "text" at bounding box center [538, 89] width 98 height 16
type input "[PERSON_NAME]"
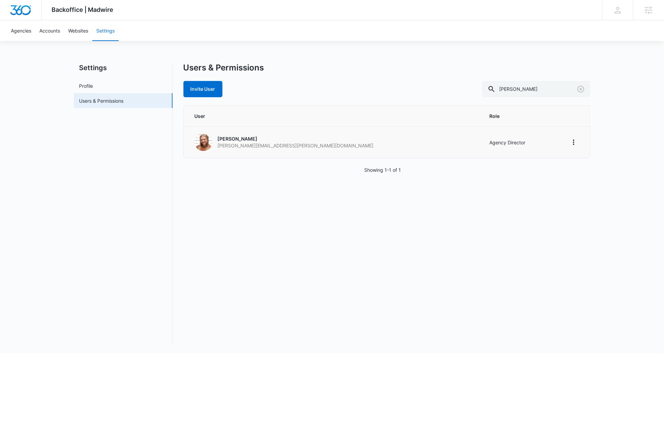
click at [231, 138] on p "[PERSON_NAME]" at bounding box center [296, 139] width 156 height 7
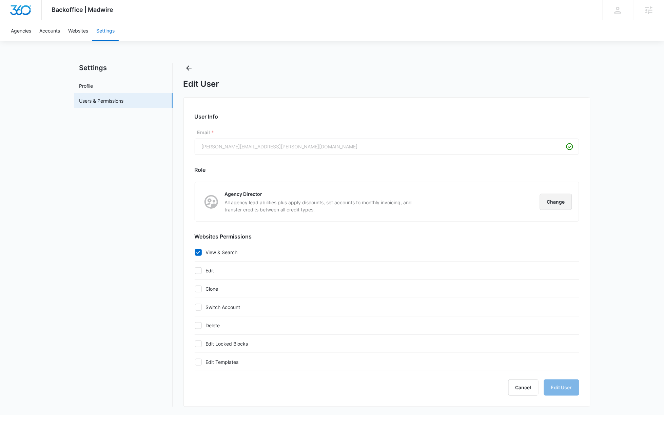
checkbox input "true"
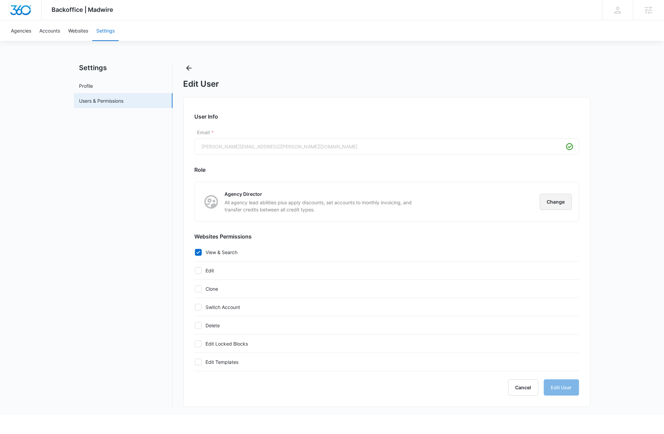
checkbox input "true"
click at [563, 205] on button "Change" at bounding box center [556, 202] width 32 height 16
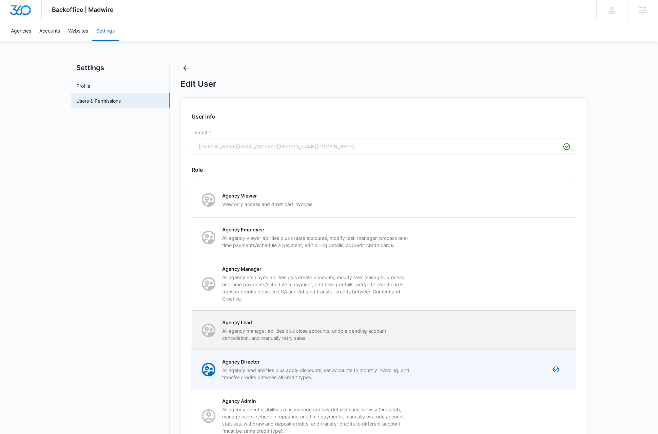
click at [556, 329] on div "Agency Lead All agency manager abilities plus close accounts, undo a pending ac…" at bounding box center [383, 330] width 383 height 39
click at [192, 330] on input "Agency Lead All agency manager abilities plus close accounts, undo a pending ac…" at bounding box center [192, 330] width 0 height 0
radio input "true"
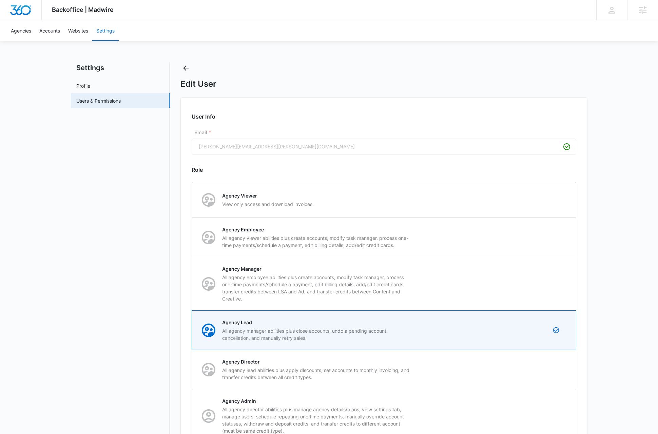
checkbox input "false"
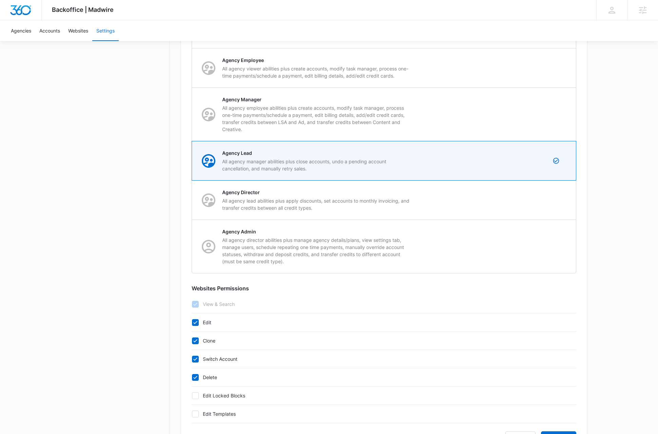
scroll to position [203, 0]
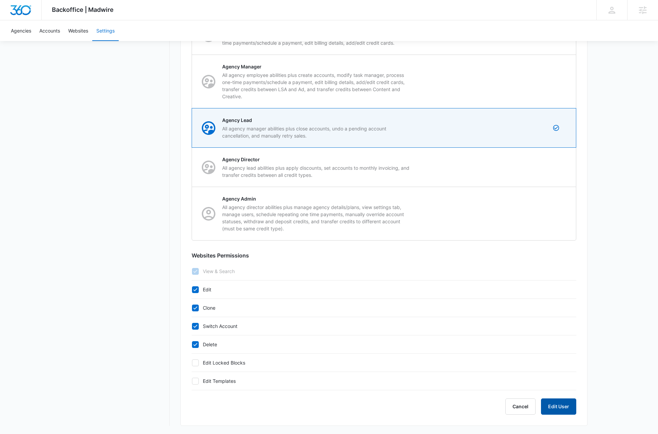
click at [561, 407] on button "Edit User" at bounding box center [558, 407] width 35 height 16
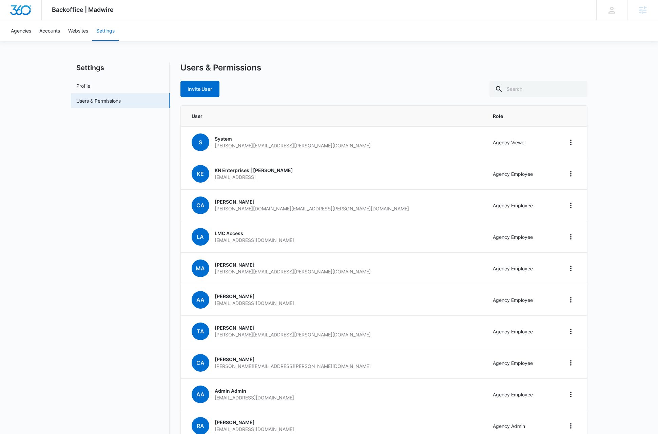
click at [23, 11] on img "Dashboard" at bounding box center [21, 10] width 22 height 10
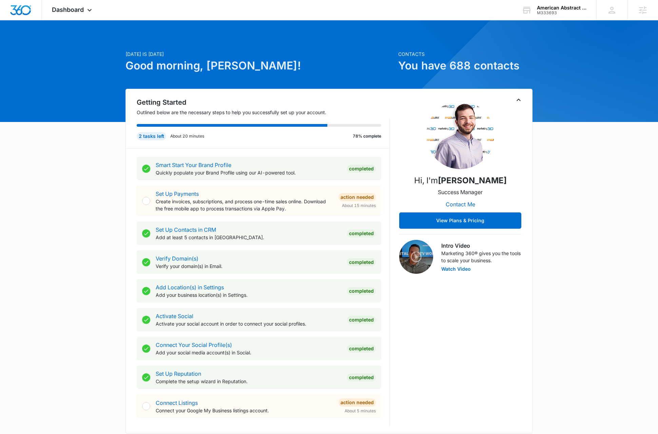
click at [520, 100] on icon "Toggle Collapse" at bounding box center [518, 100] width 8 height 8
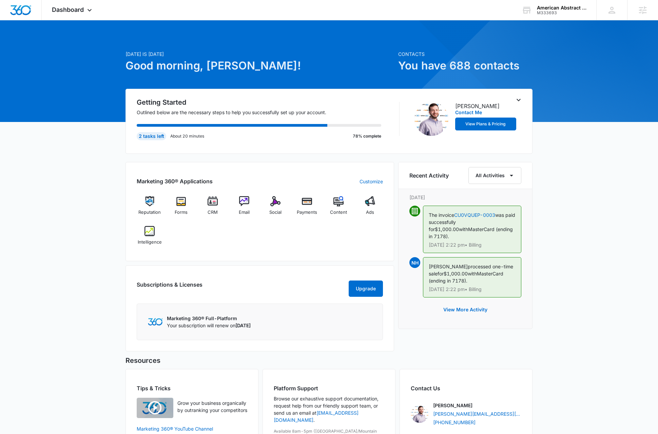
click at [593, 204] on div "[DATE] is [DATE] Good morning, [PERSON_NAME]! Contacts You have 688 contacts Ge…" at bounding box center [329, 255] width 658 height 452
